Goal: Find specific page/section: Find specific page/section

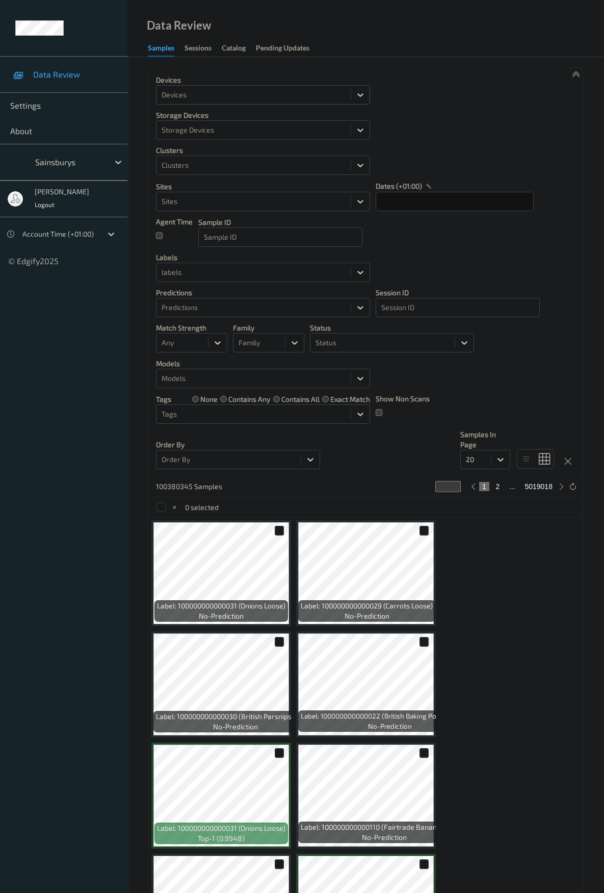
click at [250, 98] on div at bounding box center [254, 95] width 184 height 12
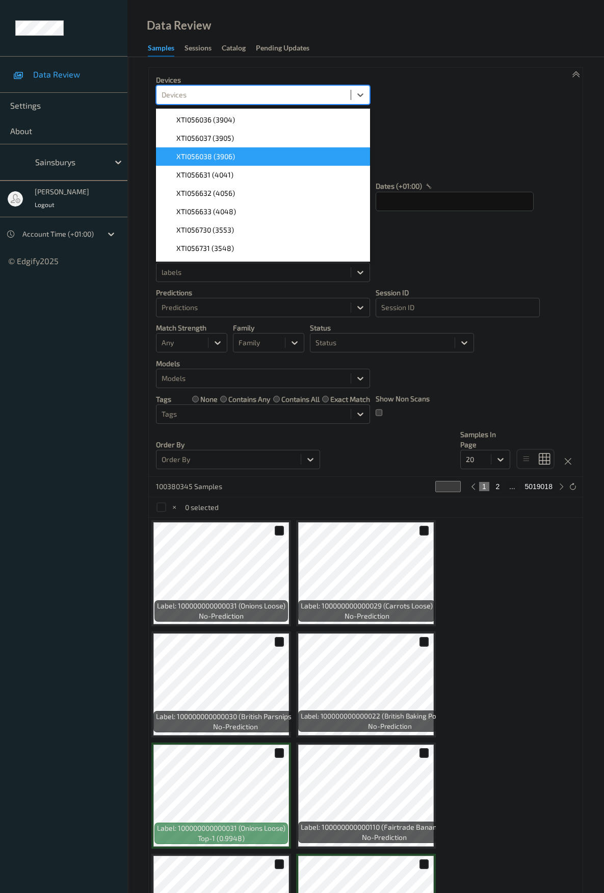
scroll to position [6325, 0]
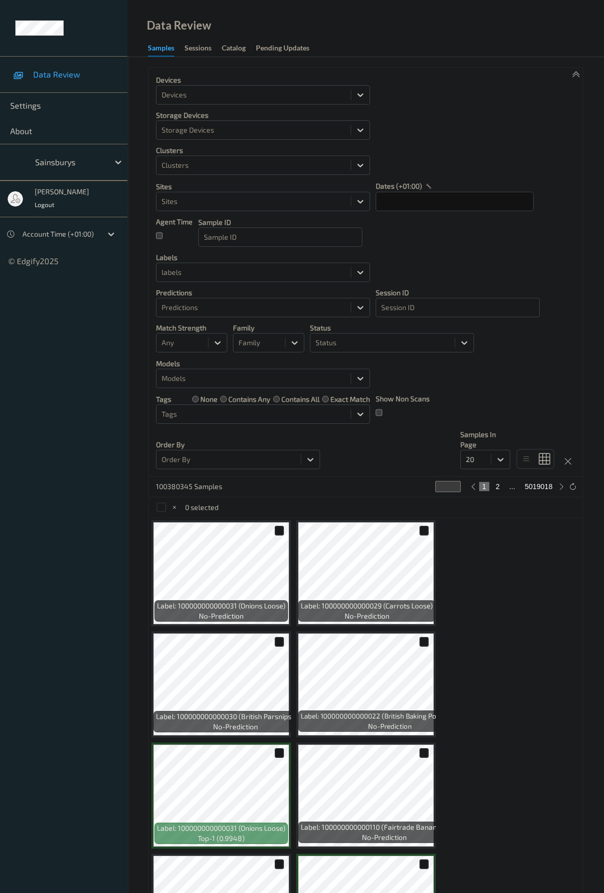
click at [436, 119] on div "Devices Devices Storage Devices Storage Devices Clusters Clusters Sites Sites d…" at bounding box center [366, 272] width 434 height 409
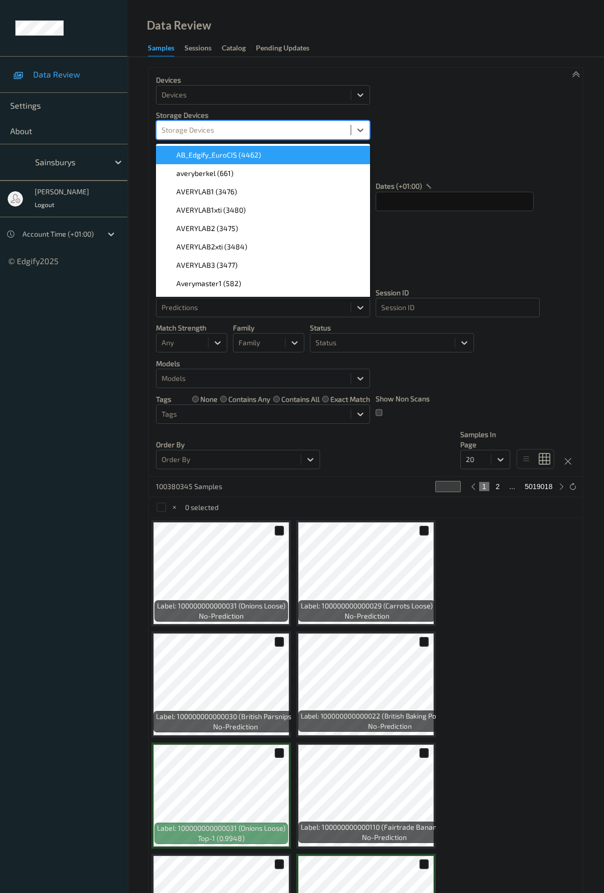
click at [320, 139] on div "Storage Devices" at bounding box center [263, 129] width 214 height 19
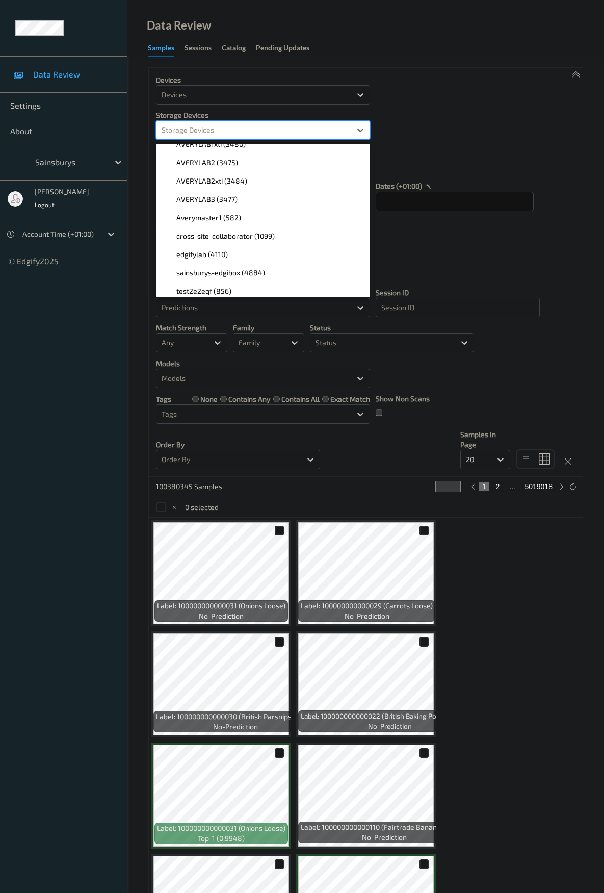
scroll to position [153, 0]
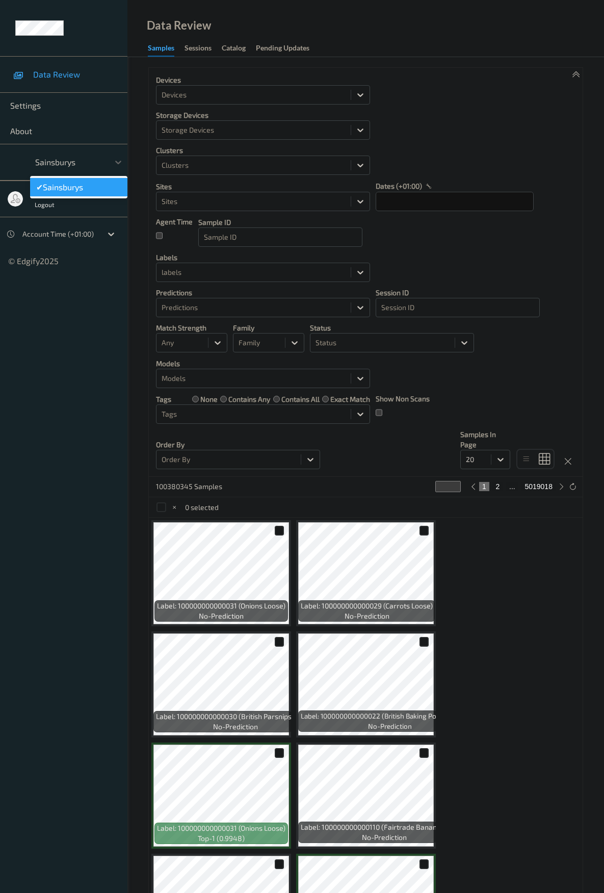
click at [75, 158] on div at bounding box center [69, 162] width 69 height 12
click at [435, 258] on div "Devices Devices Storage Devices Storage Devices Clusters Clusters Sites Sites d…" at bounding box center [366, 272] width 434 height 409
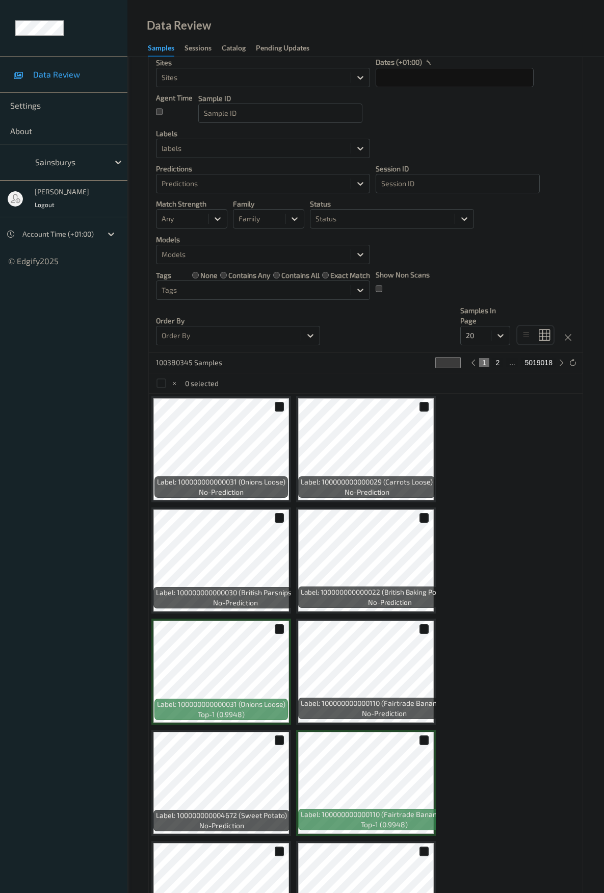
scroll to position [0, 0]
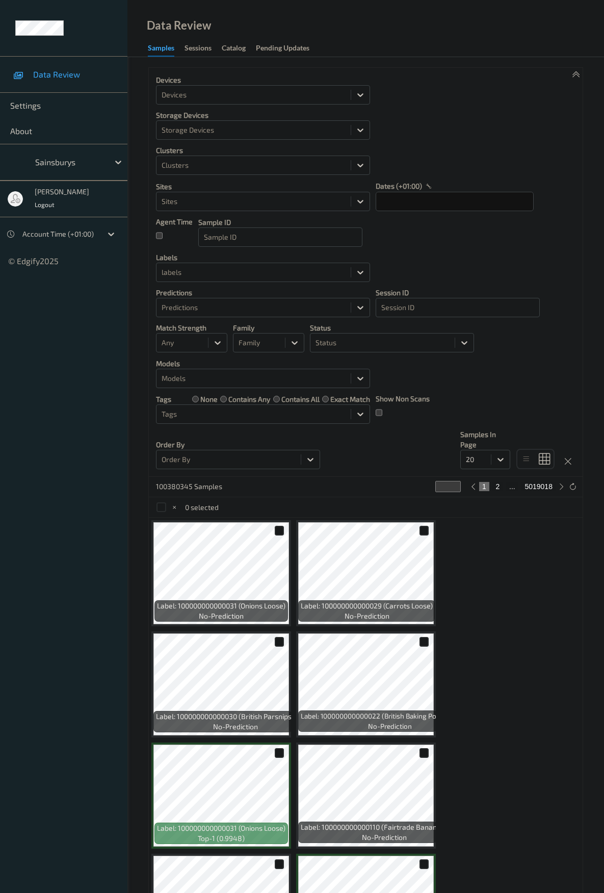
click at [425, 128] on div "Devices Devices Storage Devices Storage Devices Clusters Clusters Sites Sites d…" at bounding box center [366, 272] width 434 height 409
click at [207, 50] on div "Sessions" at bounding box center [198, 49] width 27 height 13
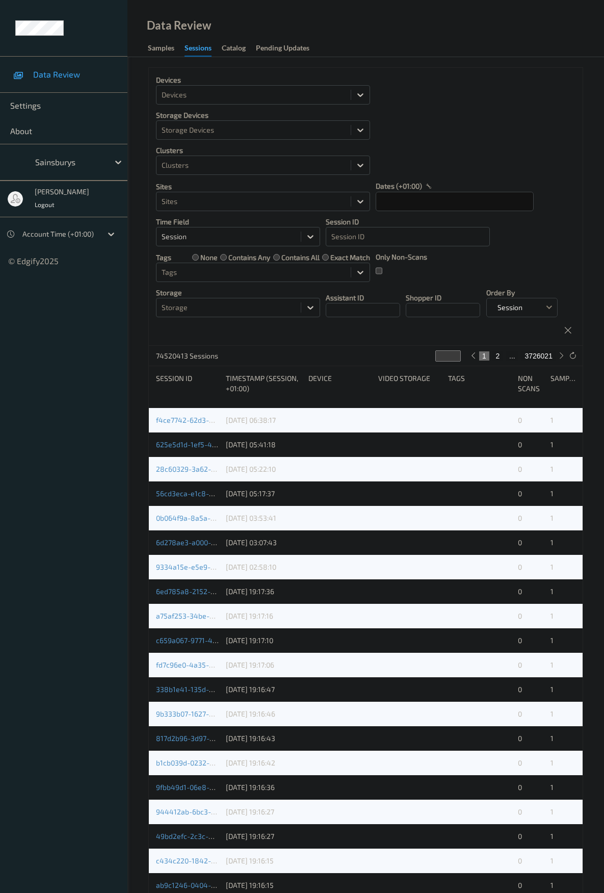
click at [180, 44] on link "Samples" at bounding box center [166, 48] width 37 height 14
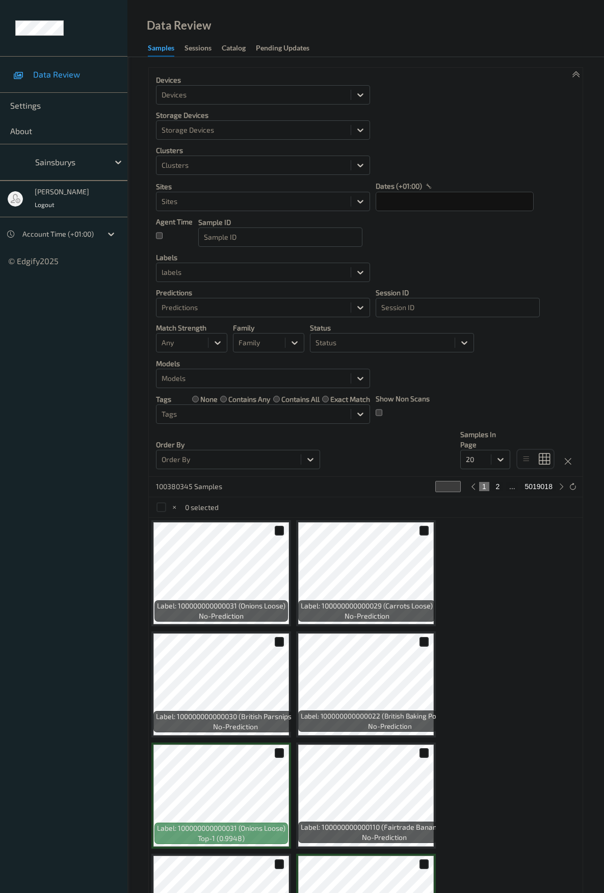
drag, startPoint x: 435, startPoint y: 130, endPoint x: 431, endPoint y: 127, distance: 5.5
click at [433, 129] on div "Devices Devices Storage Devices Storage Devices Clusters Clusters Sites Sites d…" at bounding box center [366, 272] width 434 height 409
click at [270, 196] on div at bounding box center [254, 201] width 184 height 12
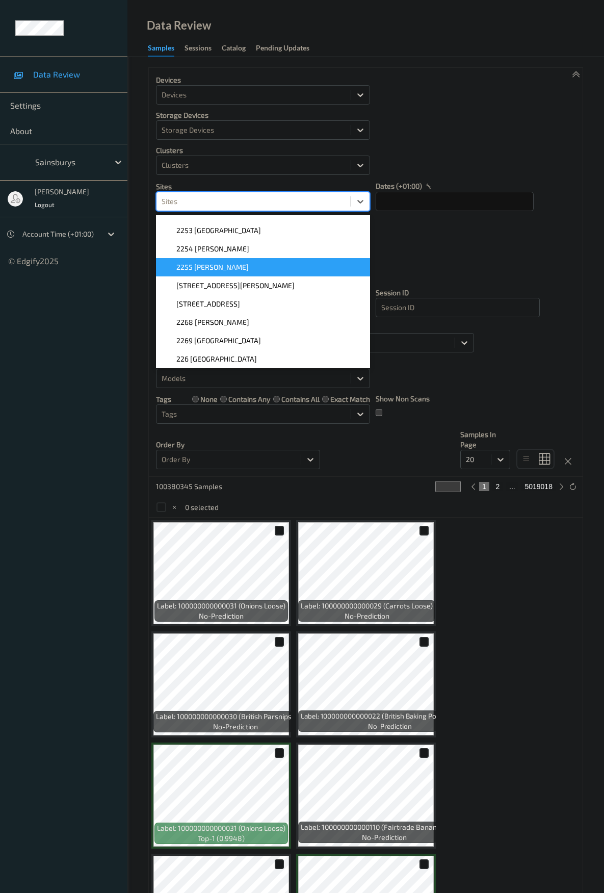
scroll to position [1020, 0]
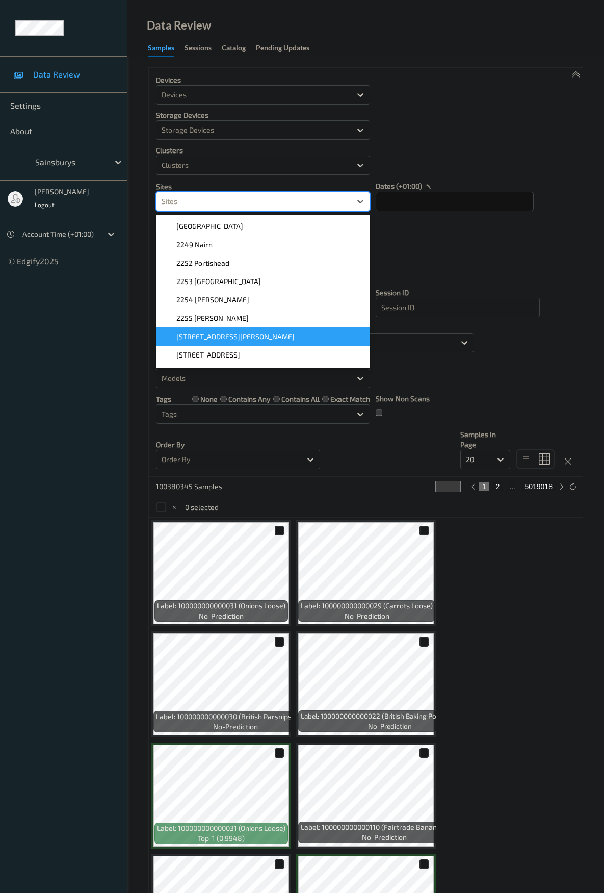
click at [222, 332] on span "[STREET_ADDRESS][PERSON_NAME]" at bounding box center [235, 337] width 118 height 10
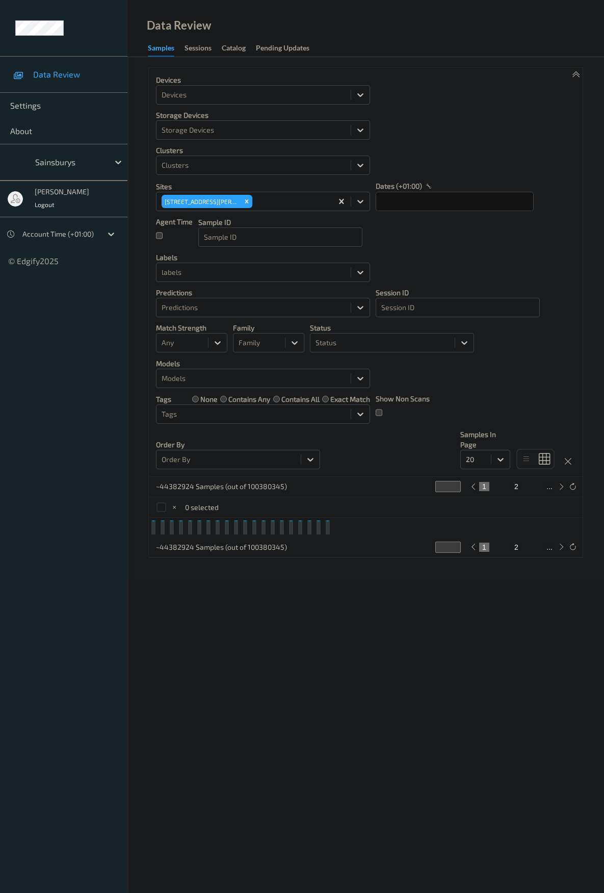
click at [443, 249] on div "Devices Devices Storage Devices Storage Devices Clusters Clusters Sites [STREET…" at bounding box center [366, 272] width 434 height 409
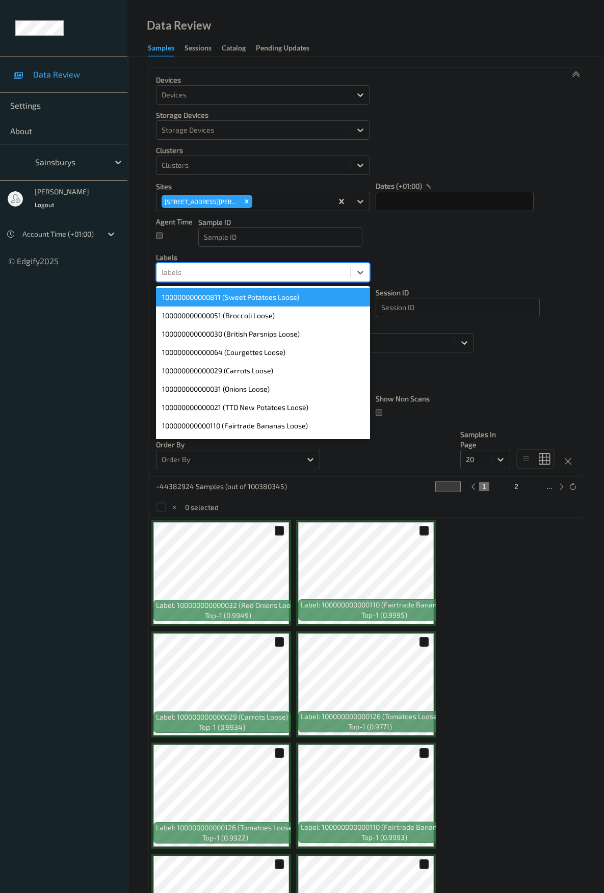
click at [259, 275] on div at bounding box center [254, 272] width 184 height 12
click at [416, 258] on div "Devices Devices Storage Devices Storage Devices Clusters Clusters Sites [STREET…" at bounding box center [366, 272] width 434 height 409
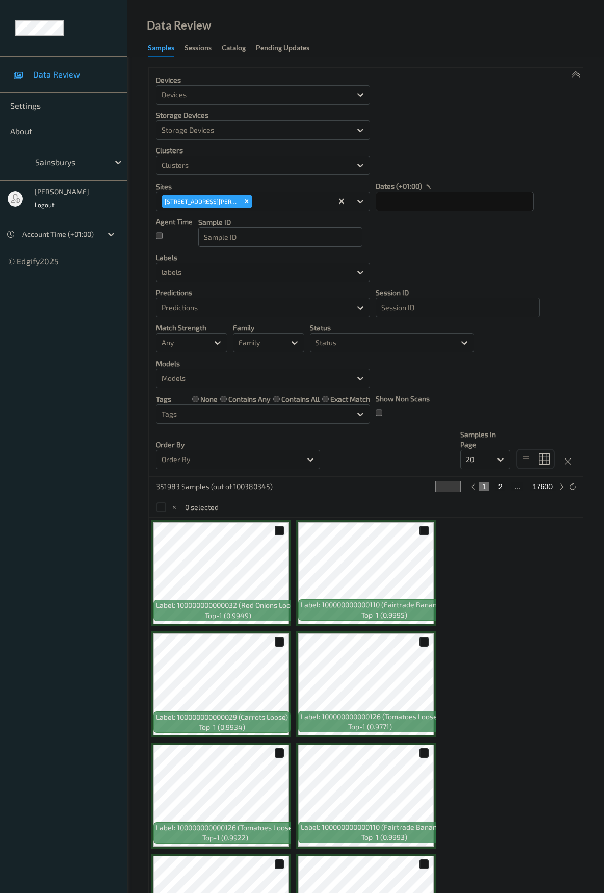
click at [284, 242] on div at bounding box center [280, 237] width 153 height 12
click at [193, 241] on div "Devices Devices Storage Devices Storage Devices Clusters Clusters Sites [STREET…" at bounding box center [366, 272] width 434 height 409
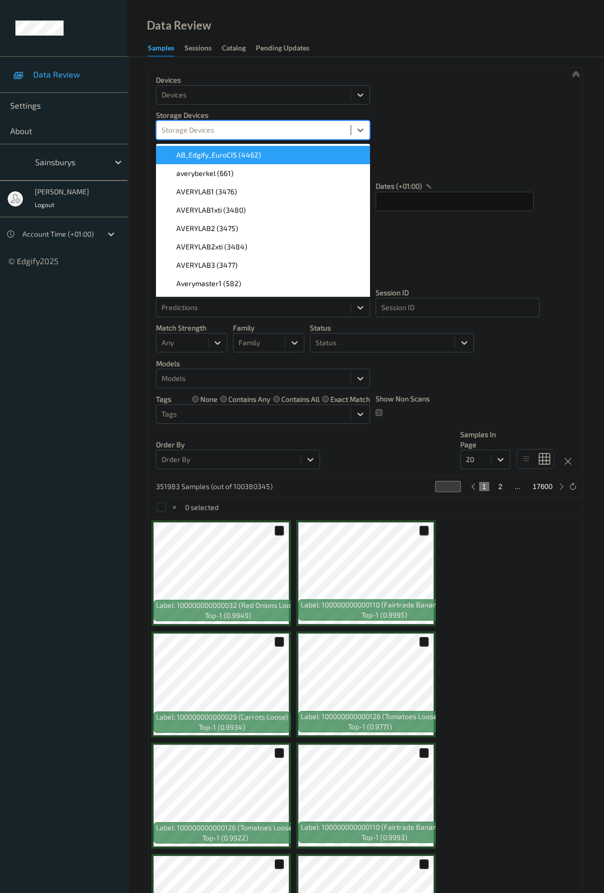
click at [226, 136] on div at bounding box center [254, 130] width 184 height 12
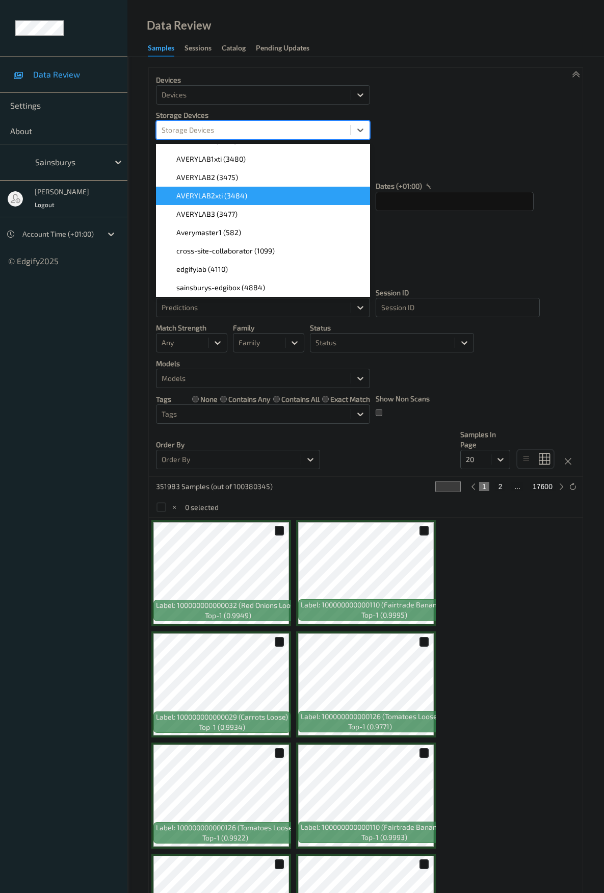
scroll to position [0, 0]
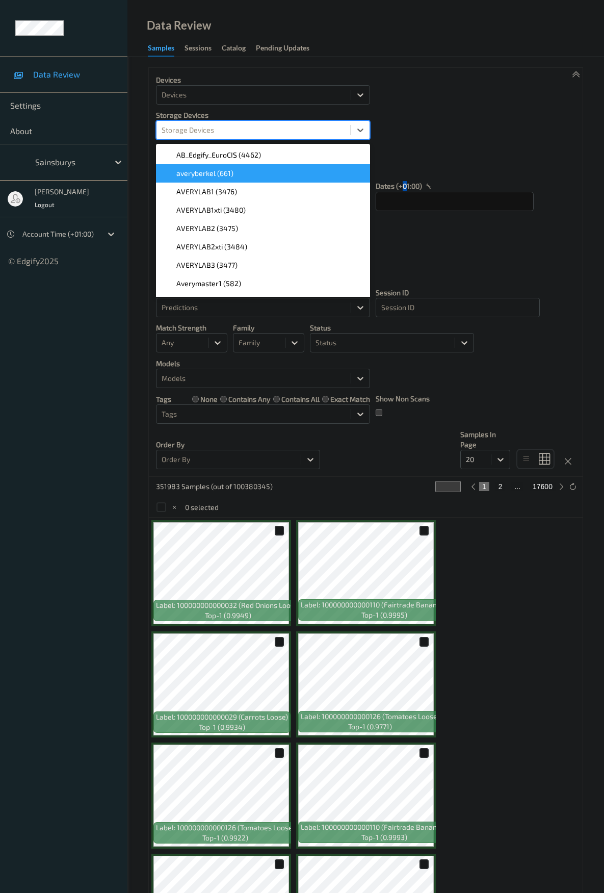
click at [407, 157] on div "Devices Devices Storage Devices option averyberkel (661) focused, 2 of 1134. 11…" at bounding box center [366, 272] width 434 height 409
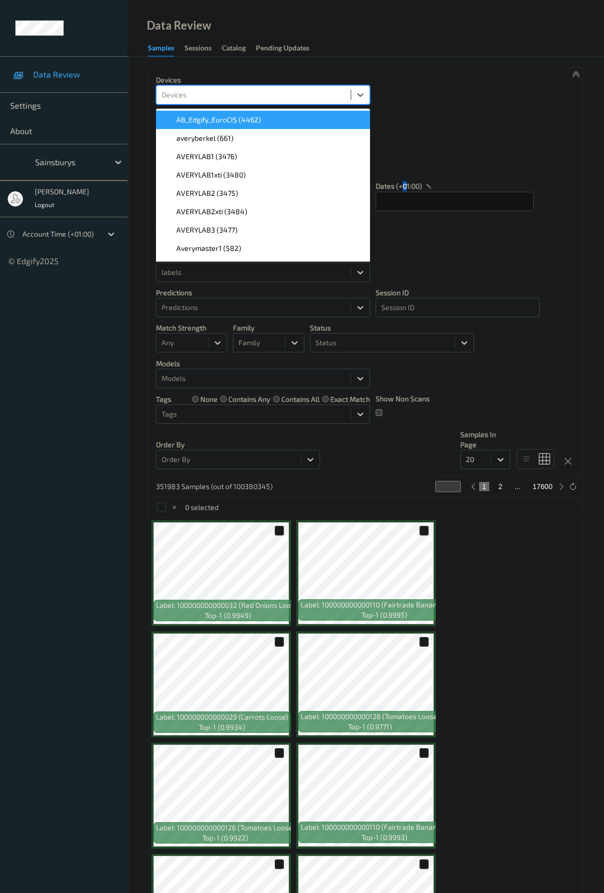
click at [294, 88] on div "Devices" at bounding box center [254, 95] width 194 height 16
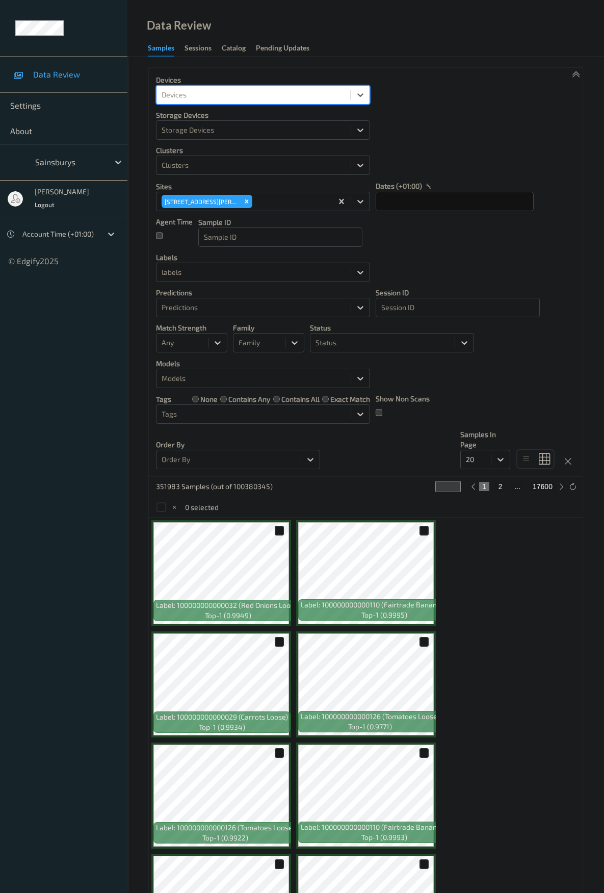
click at [294, 88] on div "Devices" at bounding box center [254, 95] width 194 height 16
click at [112, 301] on ul "Data Review Settings About Sainsburys [PERSON_NAME] Logout Account Time (+01:00…" at bounding box center [64, 446] width 128 height 893
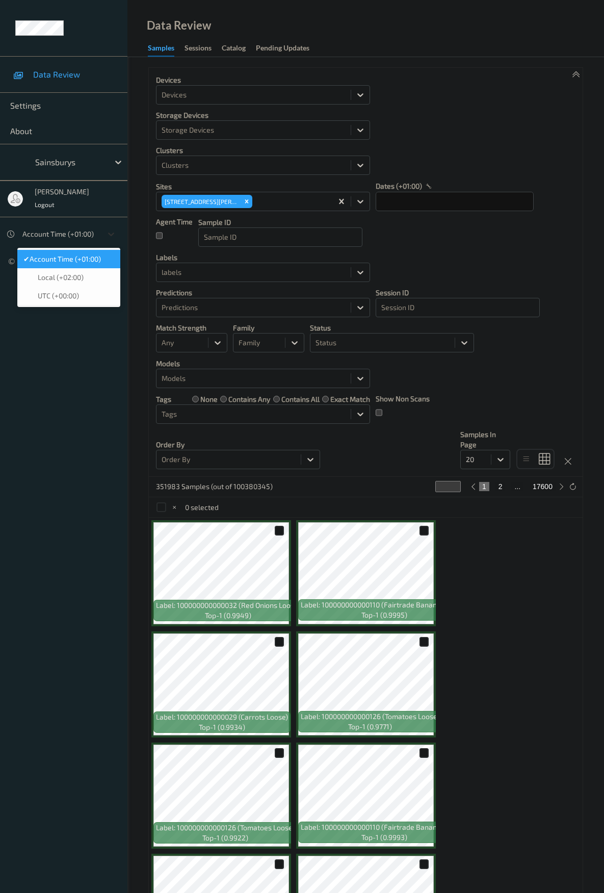
click at [112, 230] on icon at bounding box center [111, 234] width 10 height 10
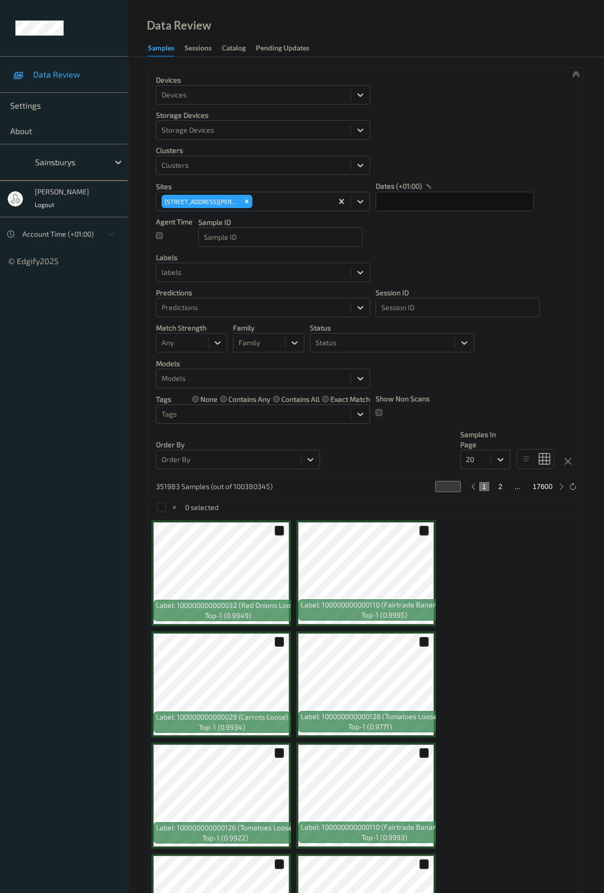
click at [114, 231] on icon at bounding box center [111, 234] width 10 height 10
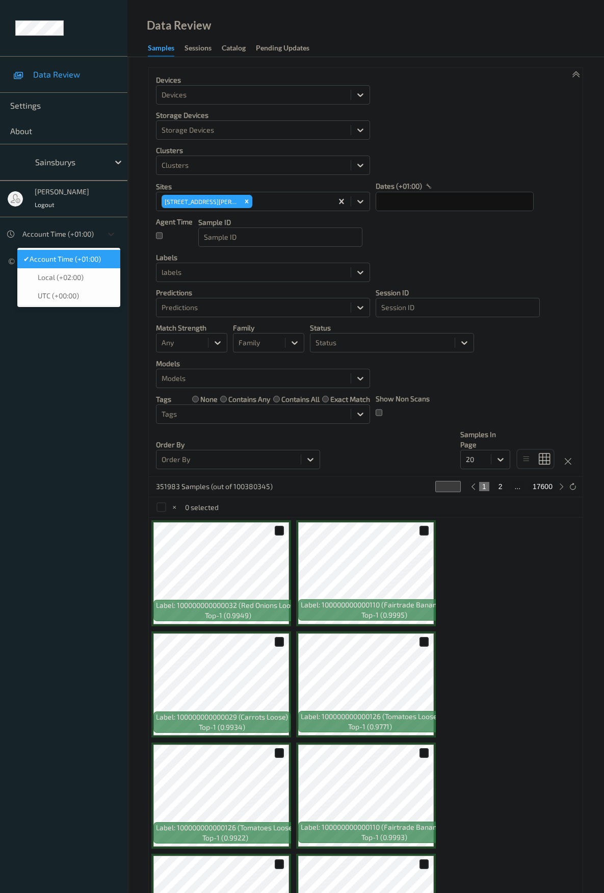
click at [114, 231] on icon at bounding box center [111, 234] width 10 height 10
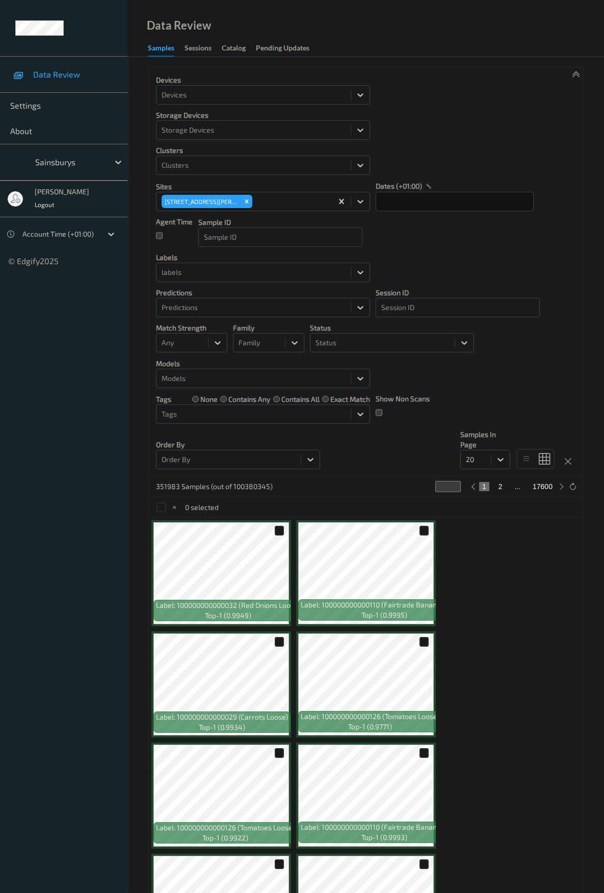
click at [433, 265] on div "Devices Devices Storage Devices Storage Devices Clusters Clusters Sites [STREET…" at bounding box center [366, 272] width 434 height 409
click at [220, 348] on div at bounding box center [218, 343] width 18 height 18
click at [219, 348] on div at bounding box center [218, 343] width 18 height 18
click at [284, 337] on div "Family" at bounding box center [260, 343] width 52 height 16
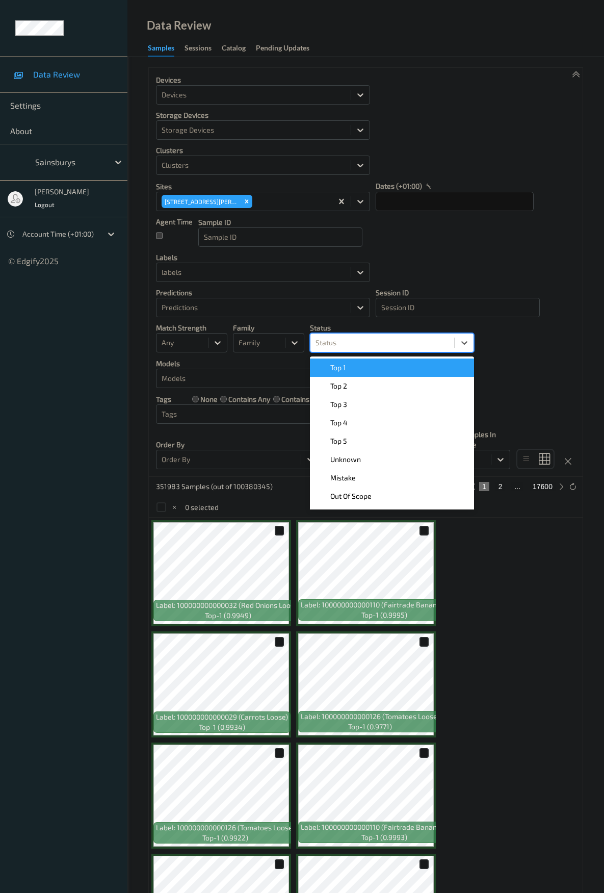
click at [352, 336] on div "Status" at bounding box center [383, 343] width 144 height 16
click at [356, 338] on div at bounding box center [383, 343] width 134 height 12
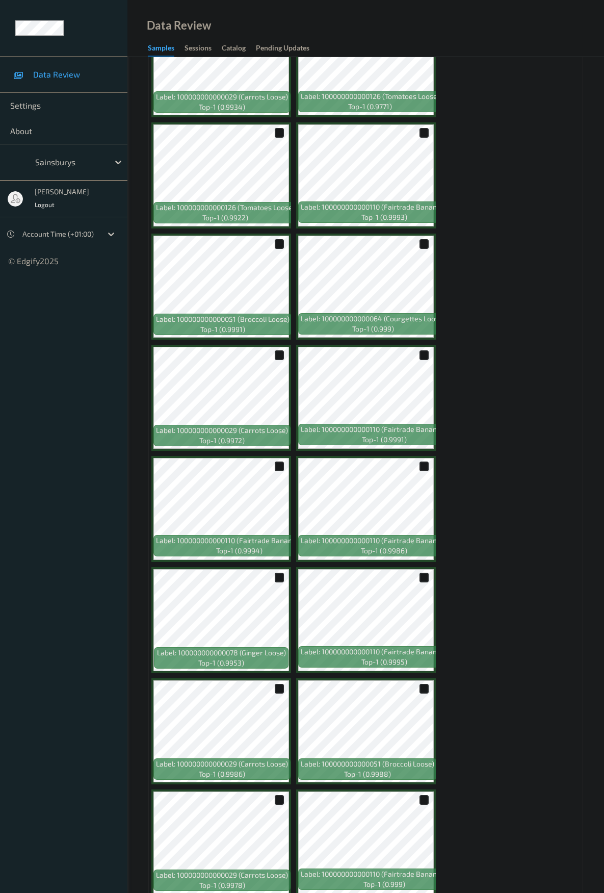
scroll to position [765, 0]
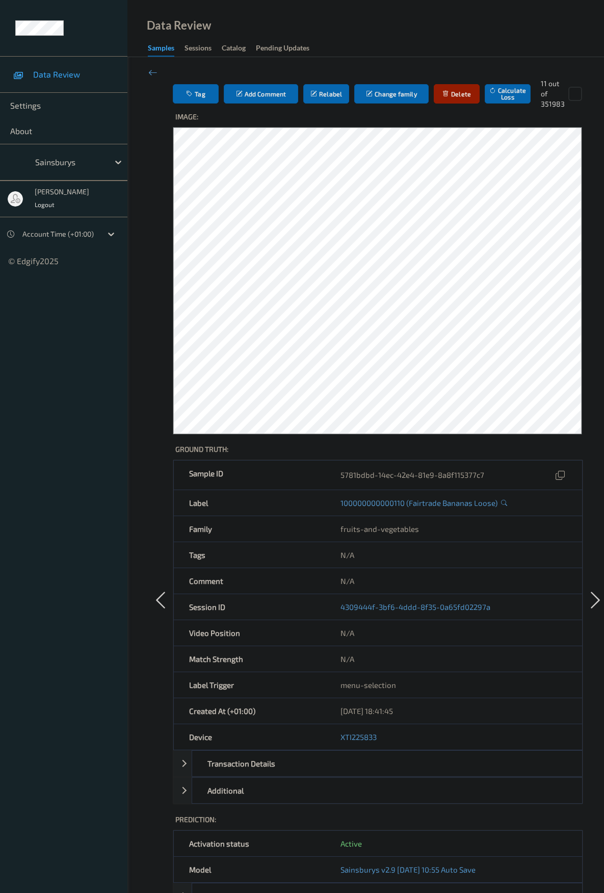
click at [53, 160] on div at bounding box center [69, 162] width 69 height 12
click at [55, 187] on span "Sainsburys" at bounding box center [63, 187] width 40 height 10
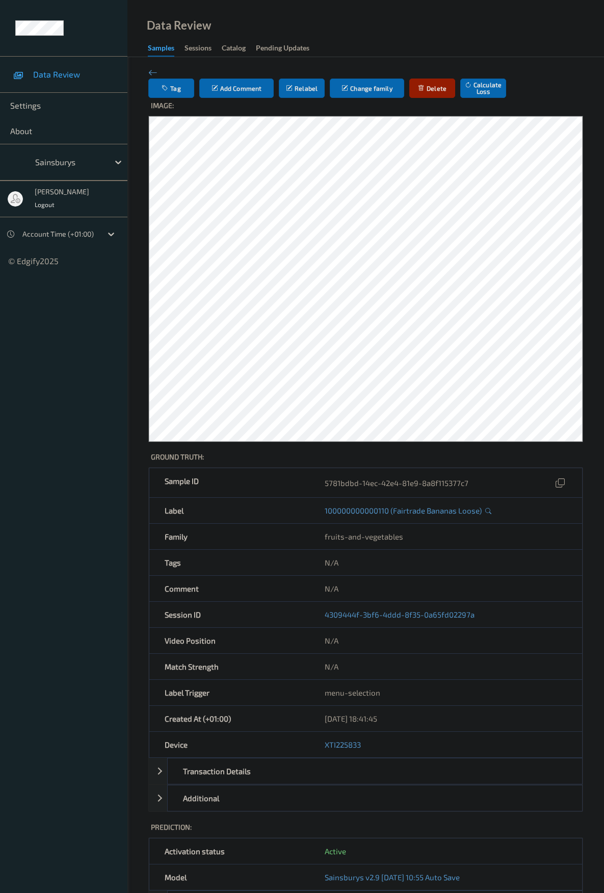
click at [53, 37] on div "Data Review Settings About Sainsburys Viktor Lodi Logout Account Time (+01:00) …" at bounding box center [64, 133] width 128 height 266
click at [38, 109] on span "Settings" at bounding box center [63, 105] width 107 height 10
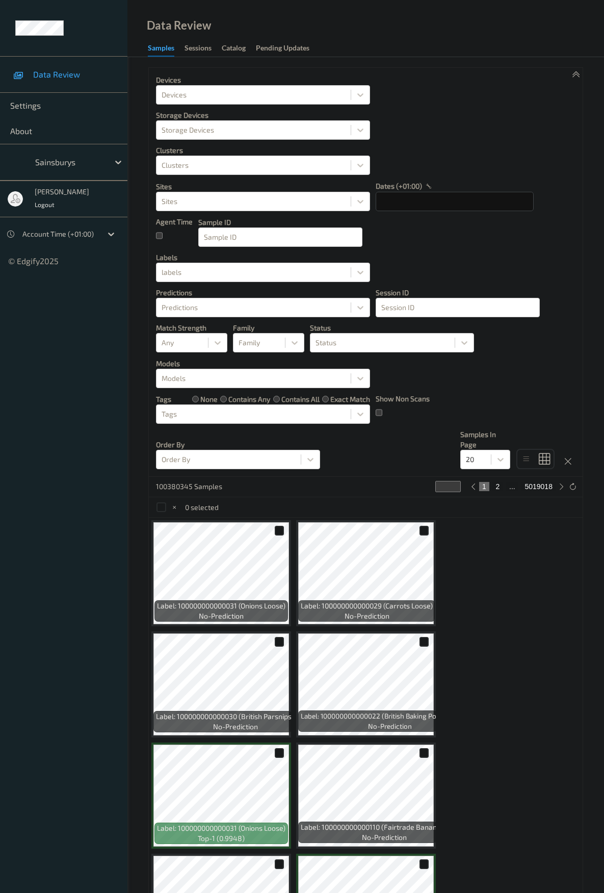
drag, startPoint x: 448, startPoint y: 242, endPoint x: 433, endPoint y: 246, distance: 16.3
click at [433, 247] on div "Devices Devices Storage Devices Storage Devices Clusters Clusters Sites Sites d…" at bounding box center [366, 272] width 434 height 409
click at [338, 163] on div at bounding box center [254, 165] width 184 height 12
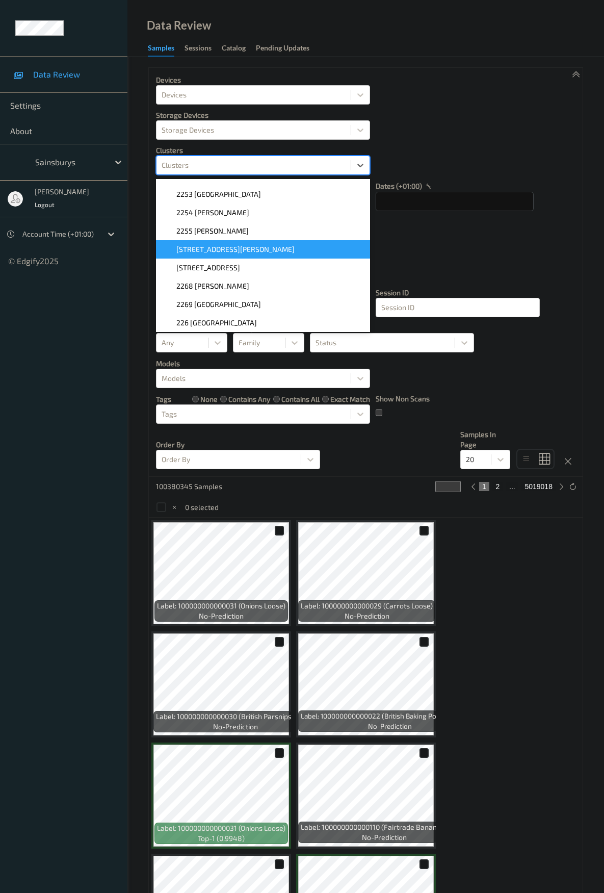
scroll to position [1122, 0]
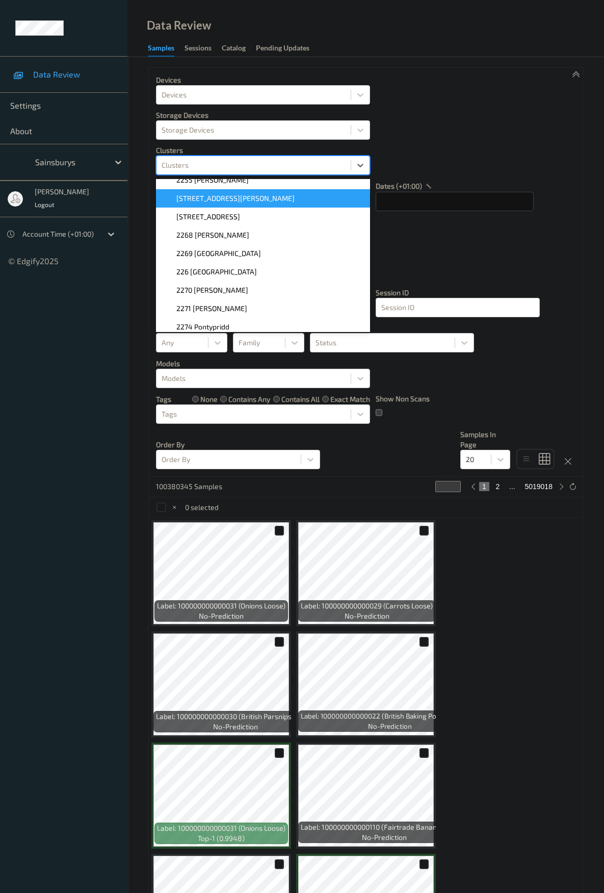
click at [254, 193] on span "[STREET_ADDRESS][PERSON_NAME]" at bounding box center [235, 198] width 118 height 10
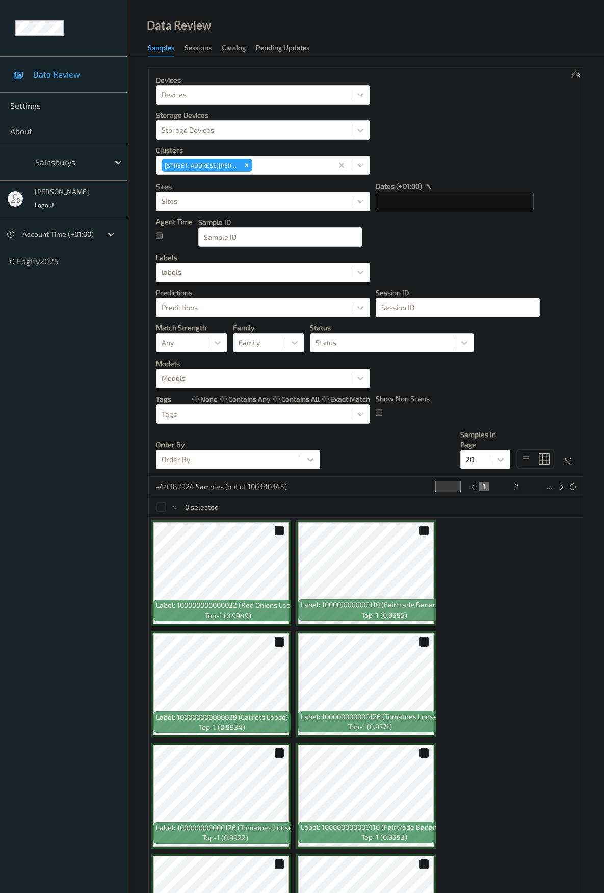
click at [506, 135] on div "Devices Devices Storage Devices Storage Devices Clusters 2258 Wakefield Marsh W…" at bounding box center [366, 272] width 434 height 409
click at [299, 194] on div "Sites" at bounding box center [254, 201] width 194 height 16
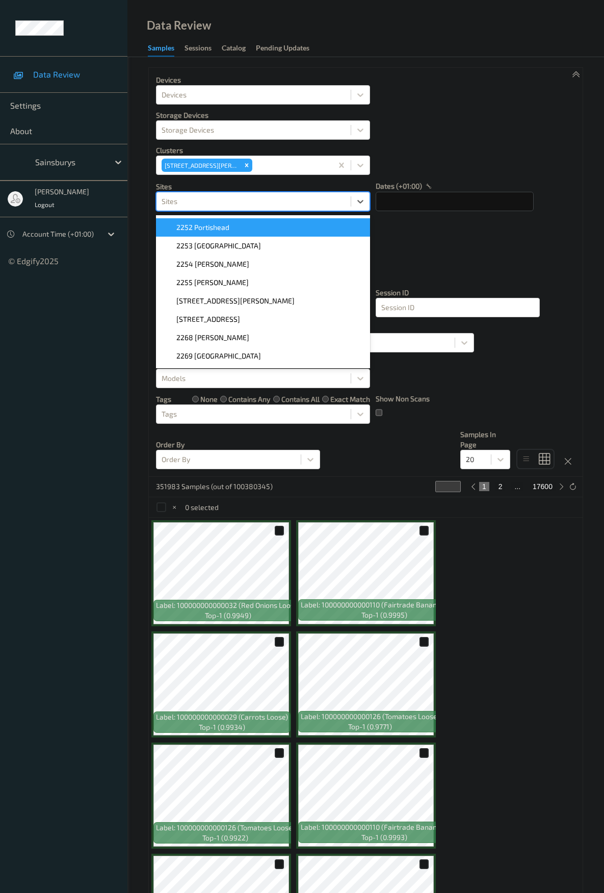
scroll to position [1071, 0]
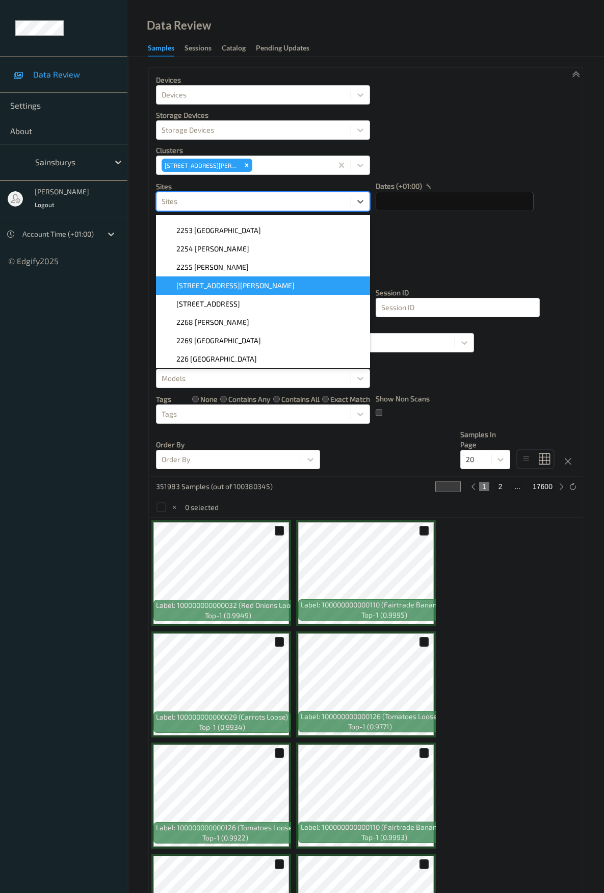
click at [241, 281] on span "[STREET_ADDRESS][PERSON_NAME]" at bounding box center [235, 286] width 118 height 10
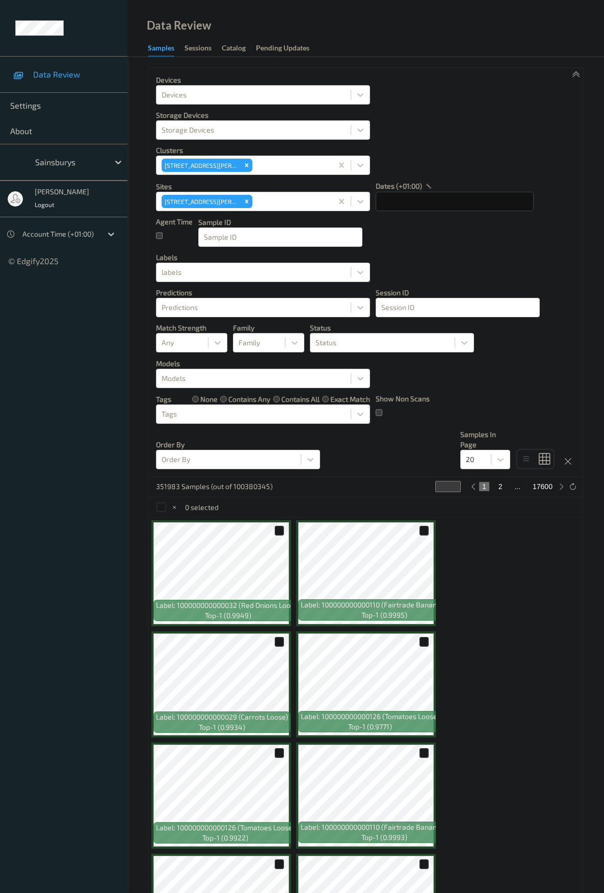
click at [484, 261] on div "Devices Devices Storage Devices Storage Devices Clusters 2258 Wakefield Marsh W…" at bounding box center [366, 272] width 434 height 409
click at [304, 270] on div at bounding box center [254, 272] width 184 height 12
click at [335, 270] on div at bounding box center [254, 272] width 184 height 12
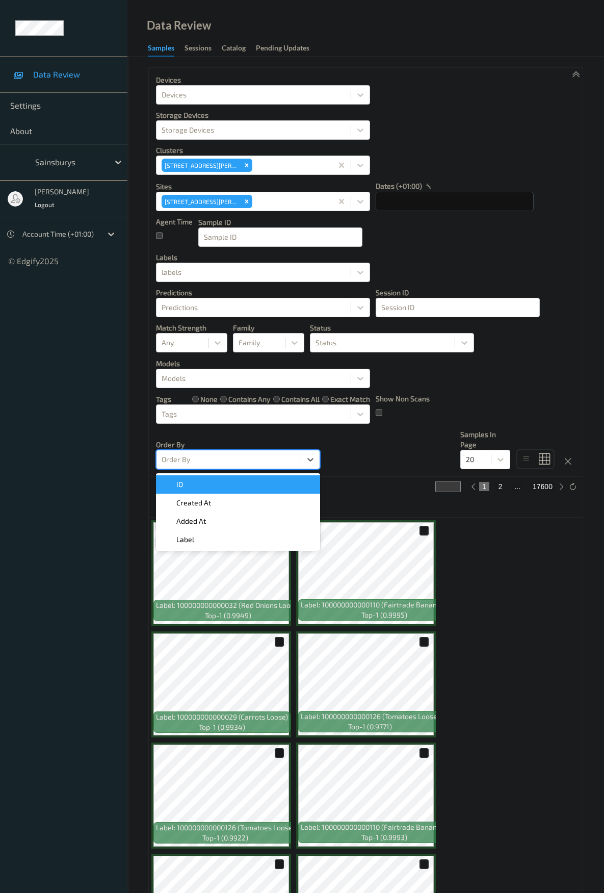
click at [295, 460] on div at bounding box center [229, 459] width 134 height 12
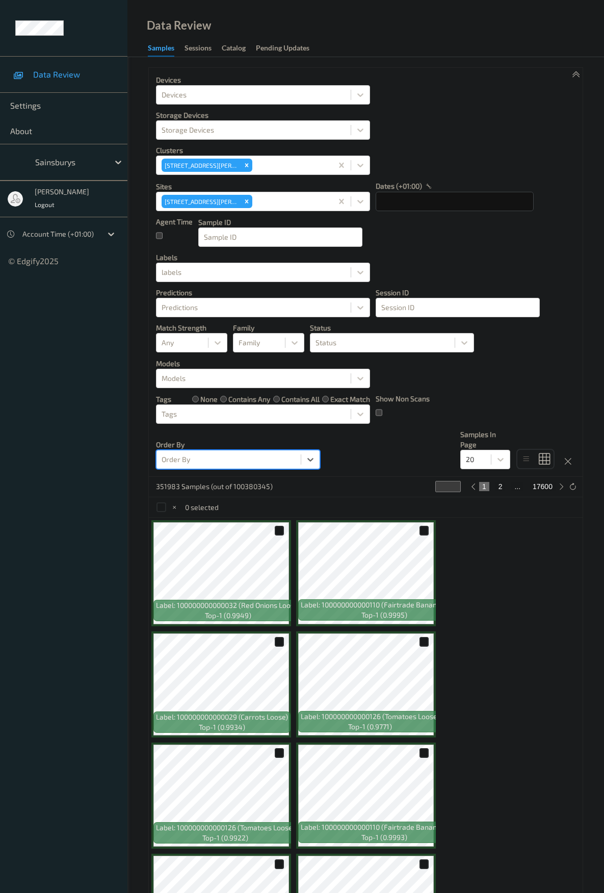
click at [295, 460] on div at bounding box center [229, 459] width 134 height 12
